Goal: Transaction & Acquisition: Book appointment/travel/reservation

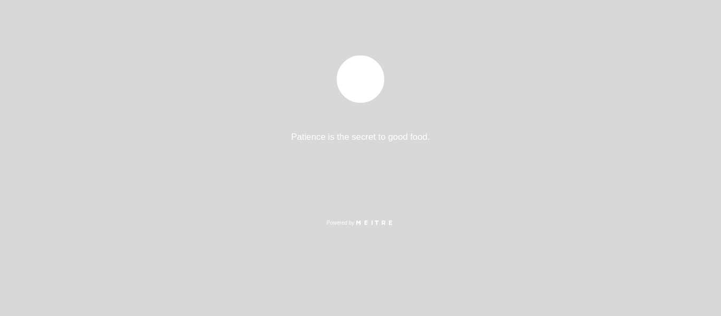
select select "es"
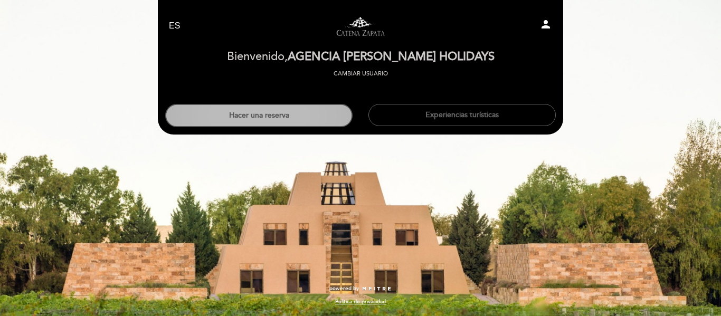
click at [281, 122] on button "Hacer una reserva" at bounding box center [258, 115] width 187 height 23
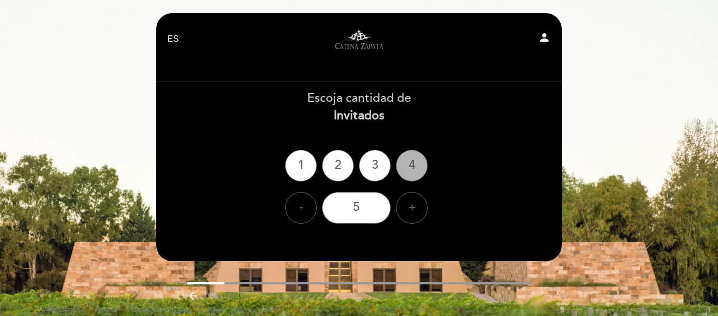
click at [420, 161] on div "4" at bounding box center [412, 166] width 32 height 32
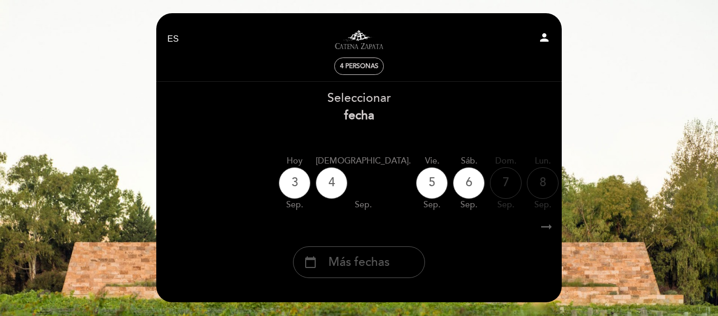
click at [357, 263] on span "Más fechas" at bounding box center [358, 262] width 61 height 17
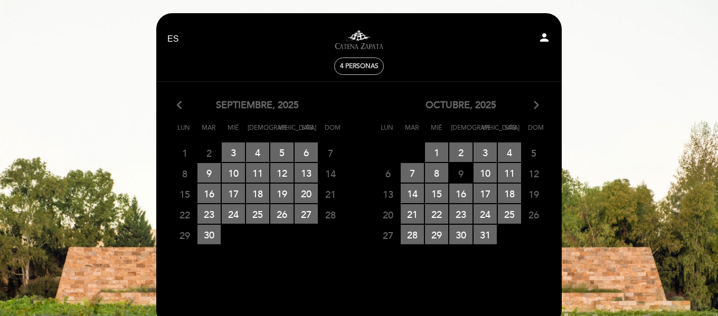
click at [533, 106] on icon "arrow_forward_ios" at bounding box center [535, 106] width 9 height 14
